Goal: Information Seeking & Learning: Learn about a topic

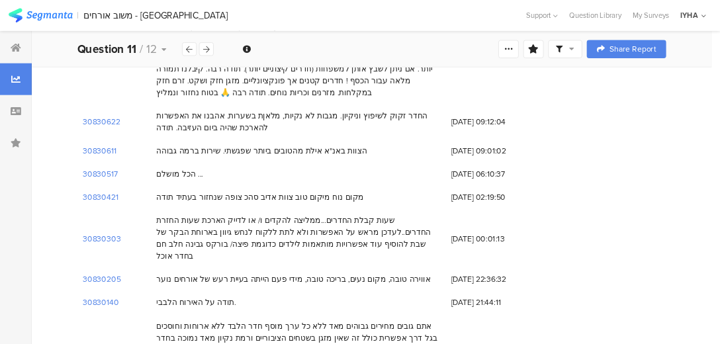
scroll to position [18102, 0]
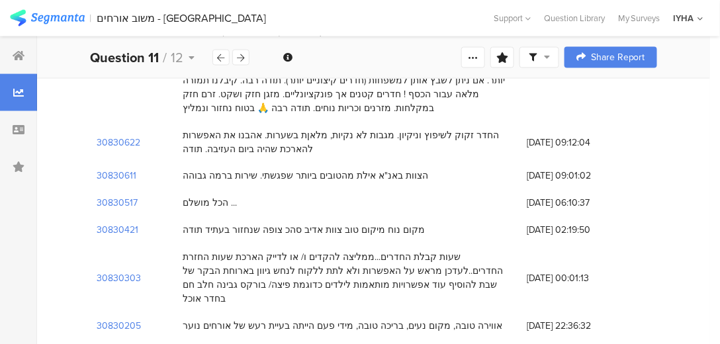
drag, startPoint x: 30, startPoint y: 0, endPoint x: 167, endPoint y: 127, distance: 186.8
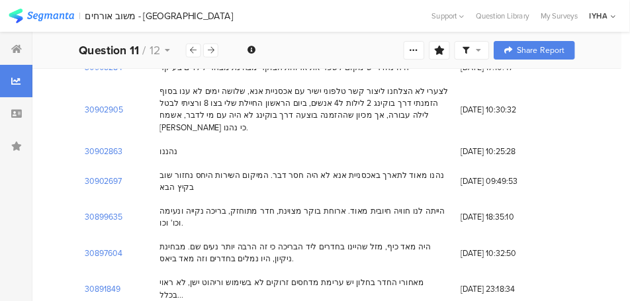
scroll to position [15607, 0]
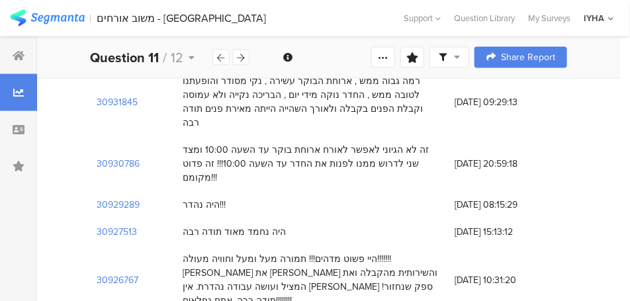
drag, startPoint x: 54, startPoint y: 0, endPoint x: 355, endPoint y: 129, distance: 327.5
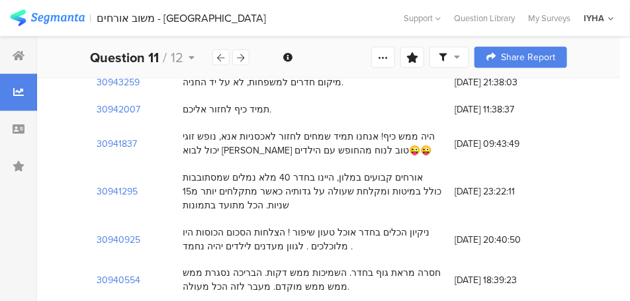
scroll to position [13159, 0]
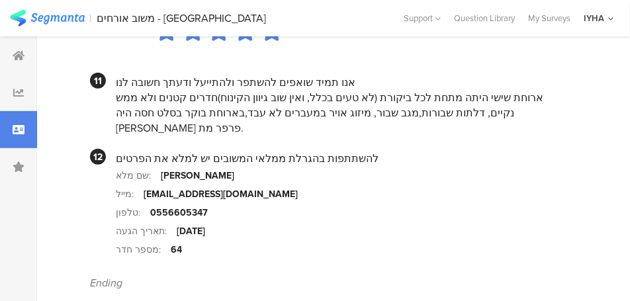
scroll to position [1429, 0]
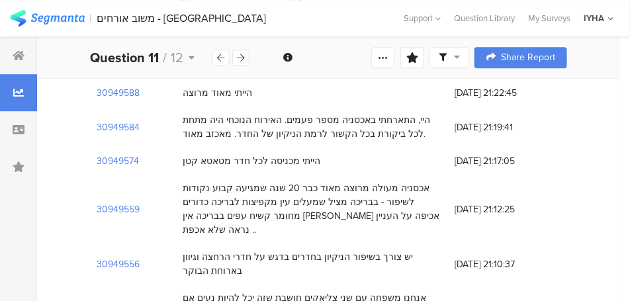
scroll to position [12233, 0]
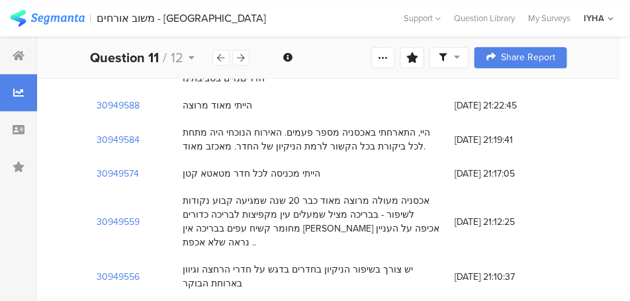
drag, startPoint x: 369, startPoint y: 193, endPoint x: 241, endPoint y: 195, distance: 128.4
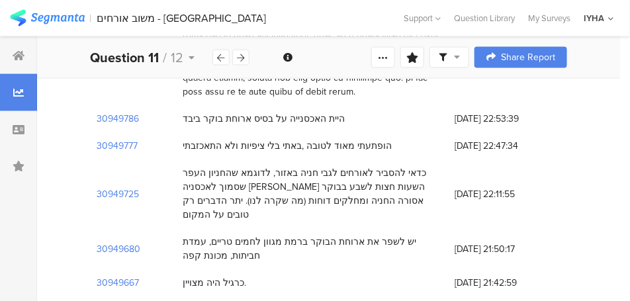
scroll to position [11770, 0]
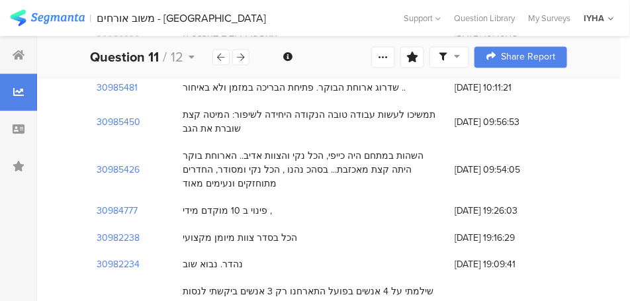
scroll to position [10645, 0]
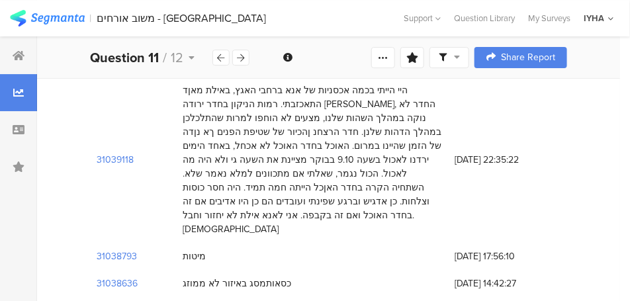
scroll to position [7403, 0]
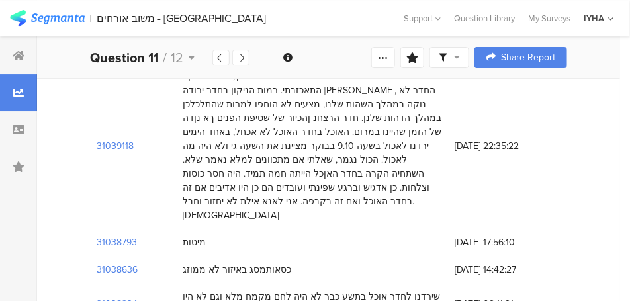
drag, startPoint x: 398, startPoint y: 168, endPoint x: 429, endPoint y: 169, distance: 31.8
drag, startPoint x: 412, startPoint y: 195, endPoint x: 366, endPoint y: 197, distance: 45.7
drag, startPoint x: 301, startPoint y: 193, endPoint x: 273, endPoint y: 194, distance: 28.5
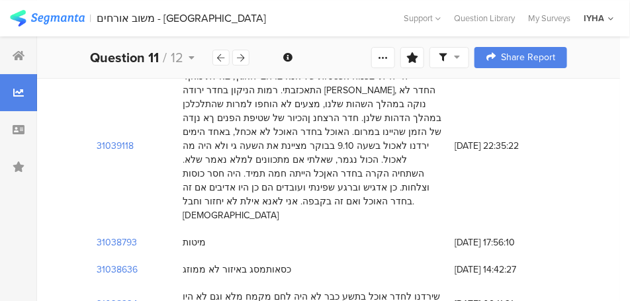
drag, startPoint x: 253, startPoint y: 197, endPoint x: 280, endPoint y: 197, distance: 26.5
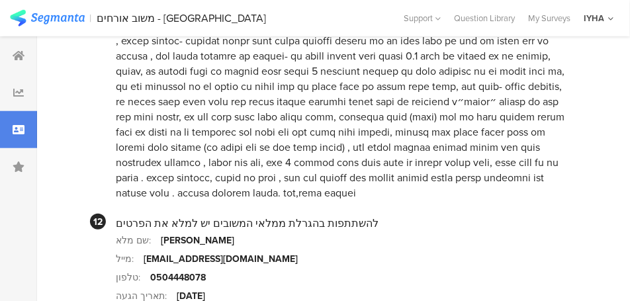
scroll to position [1641, 0]
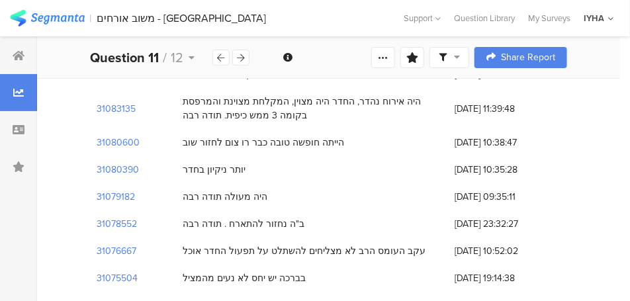
scroll to position [3764, 0]
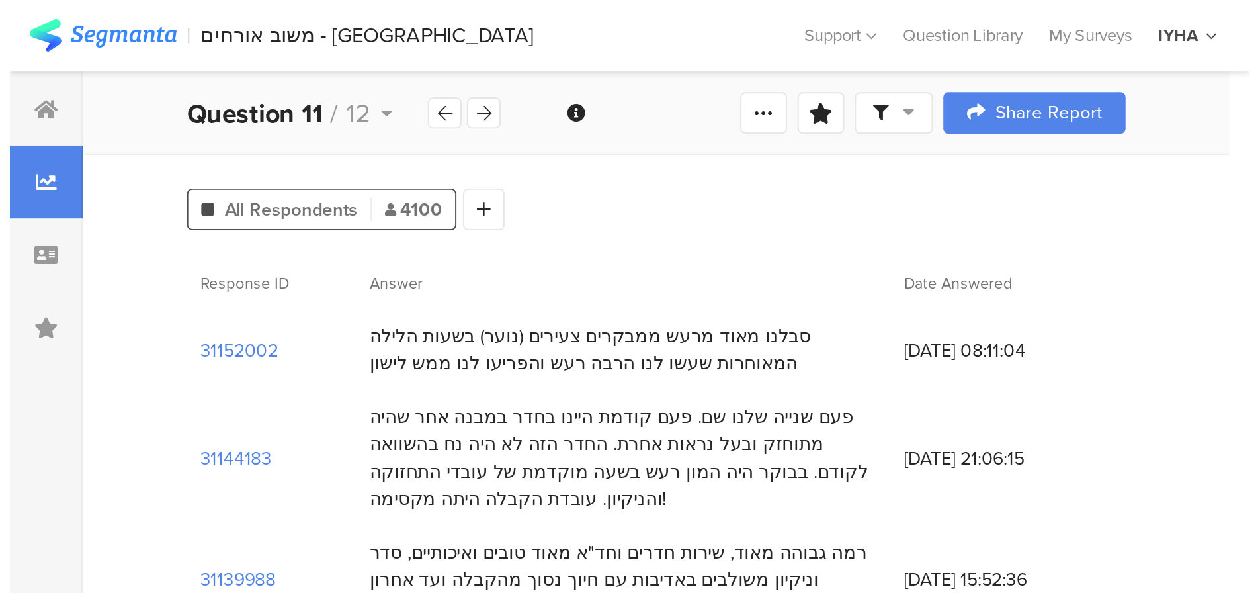
scroll to position [58, 0]
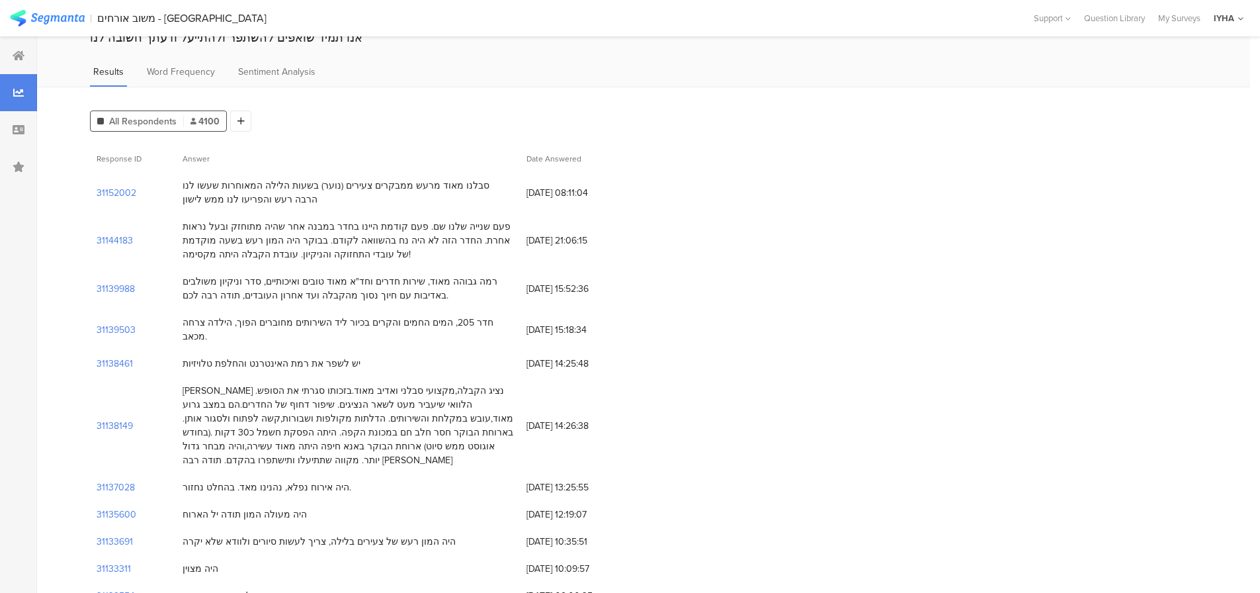
drag, startPoint x: 31, startPoint y: 11, endPoint x: 463, endPoint y: 102, distance: 441.5
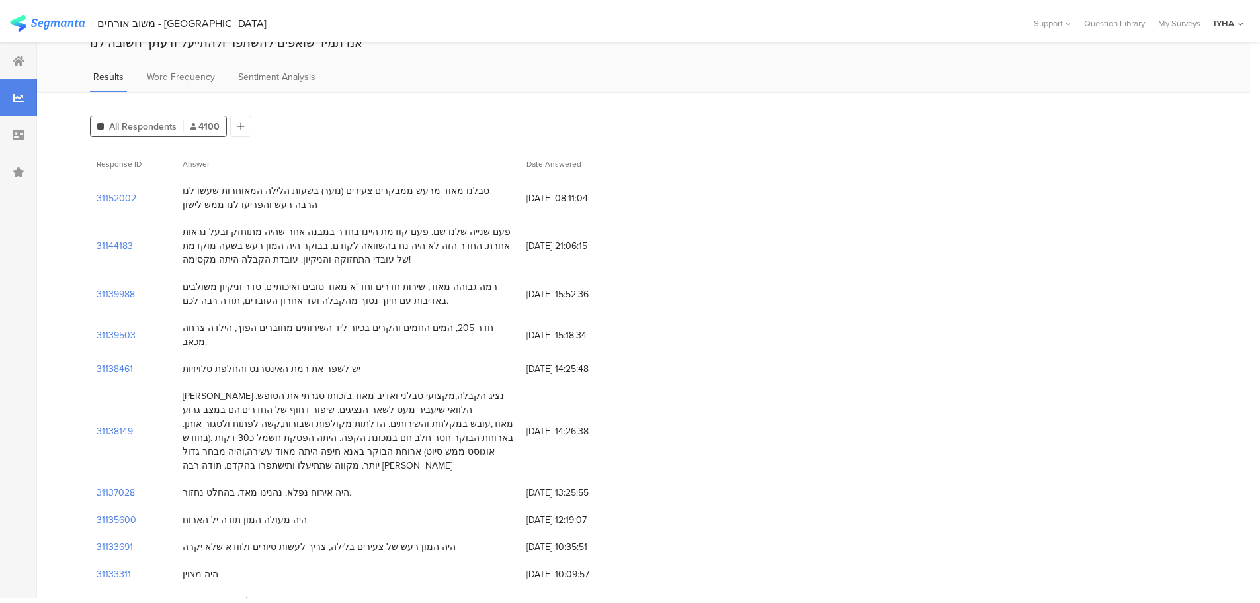
scroll to position [0, 0]
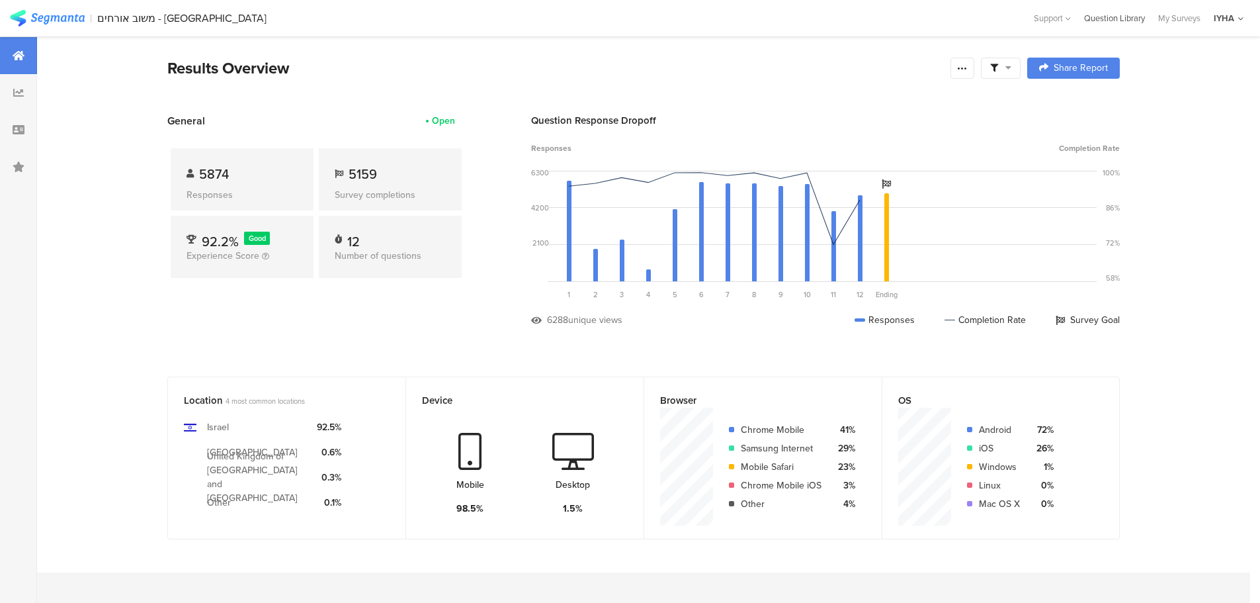
scroll to position [1338, 0]
